Goal: Check status

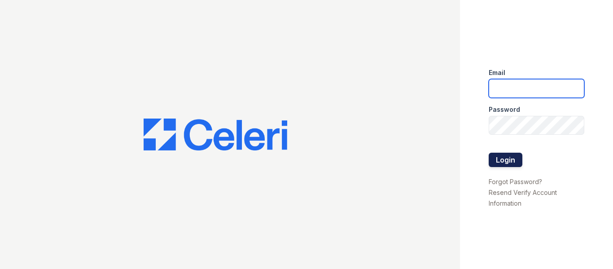
type input "[EMAIL_ADDRESS][DOMAIN_NAME]"
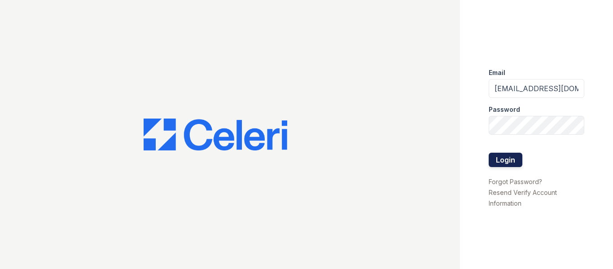
click at [509, 156] on button "Login" at bounding box center [506, 160] width 34 height 14
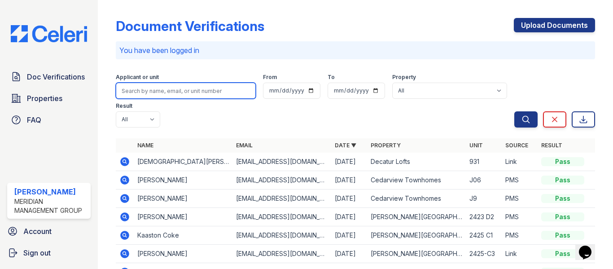
click at [152, 90] on input "search" at bounding box center [186, 91] width 140 height 16
type input "daabney"
click at [514, 111] on button "Search" at bounding box center [525, 119] width 23 height 16
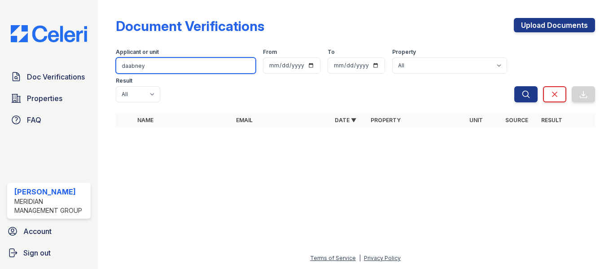
click at [134, 66] on input "daabney" at bounding box center [186, 65] width 140 height 16
click at [132, 67] on input "daabney" at bounding box center [186, 65] width 140 height 16
type input "dabney"
click at [514, 86] on button "Search" at bounding box center [525, 94] width 23 height 16
click at [152, 66] on input "dabney" at bounding box center [186, 65] width 140 height 16
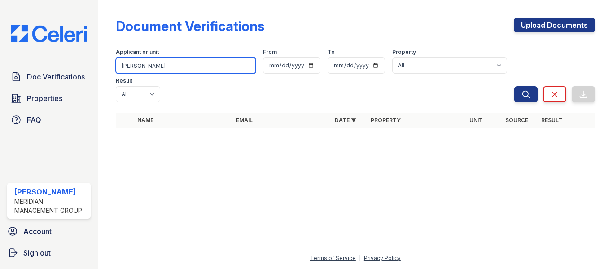
click at [514, 86] on button "Search" at bounding box center [525, 94] width 23 height 16
drag, startPoint x: 144, startPoint y: 67, endPoint x: 81, endPoint y: 80, distance: 64.2
click at [78, 83] on div "Doc Verifications Properties FAQ Amos Smith Meridian Management Group Account S…" at bounding box center [306, 134] width 613 height 269
type input "dabney"
click at [514, 86] on button "Search" at bounding box center [525, 94] width 23 height 16
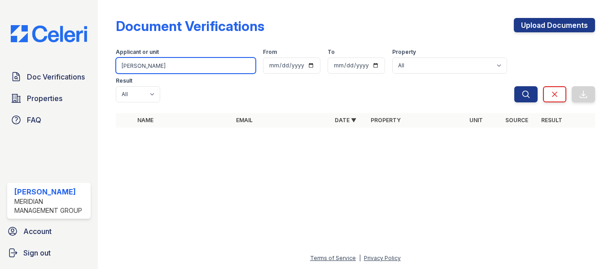
click at [123, 64] on input "dabney" at bounding box center [186, 65] width 140 height 16
type input "lana dabney"
click at [514, 86] on button "Search" at bounding box center [525, 94] width 23 height 16
